Goal: Find specific page/section: Find specific page/section

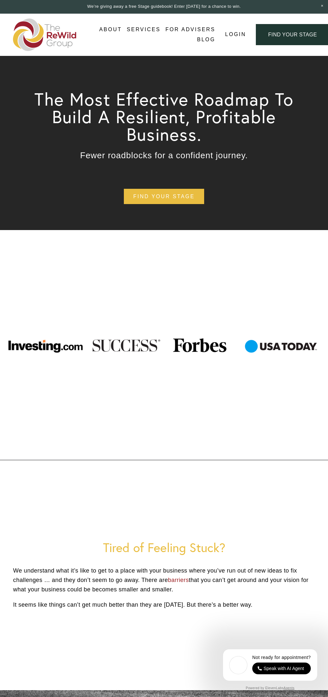
click at [164, 197] on link "find your stage" at bounding box center [164, 196] width 80 height 15
click at [281, 668] on div "Speak with AI Agent" at bounding box center [283, 667] width 41 height 5
click at [291, 34] on link "find your stage" at bounding box center [292, 34] width 73 height 21
